Goal: Task Accomplishment & Management: Manage account settings

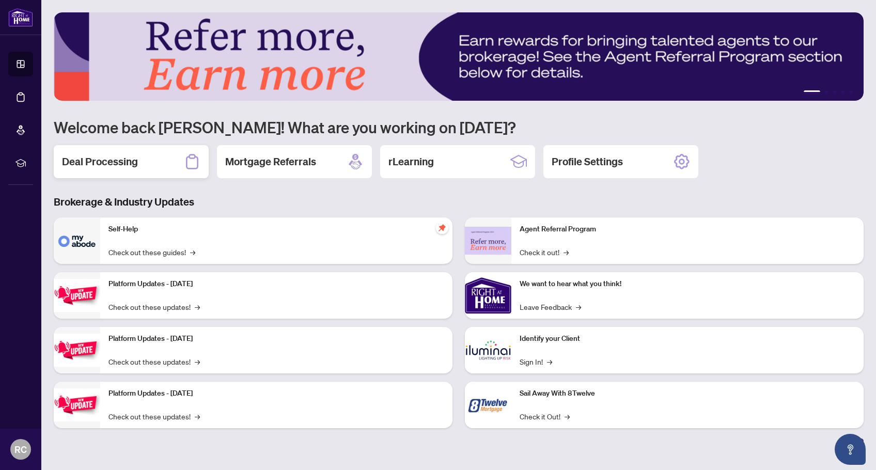
click at [111, 158] on h2 "Deal Processing" at bounding box center [100, 161] width 76 height 14
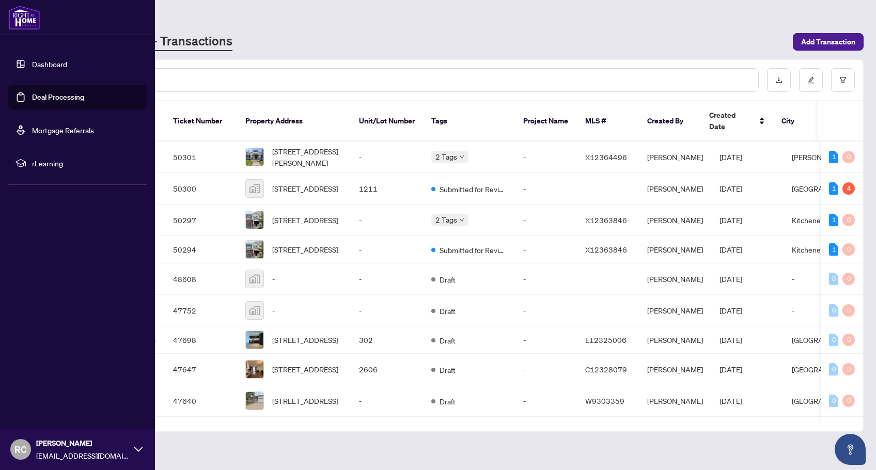
click at [138, 441] on div "RC [PERSON_NAME] [PERSON_NAME][EMAIL_ADDRESS][DOMAIN_NAME]" at bounding box center [77, 449] width 155 height 41
click at [39, 386] on span "Logout" at bounding box center [41, 388] width 23 height 17
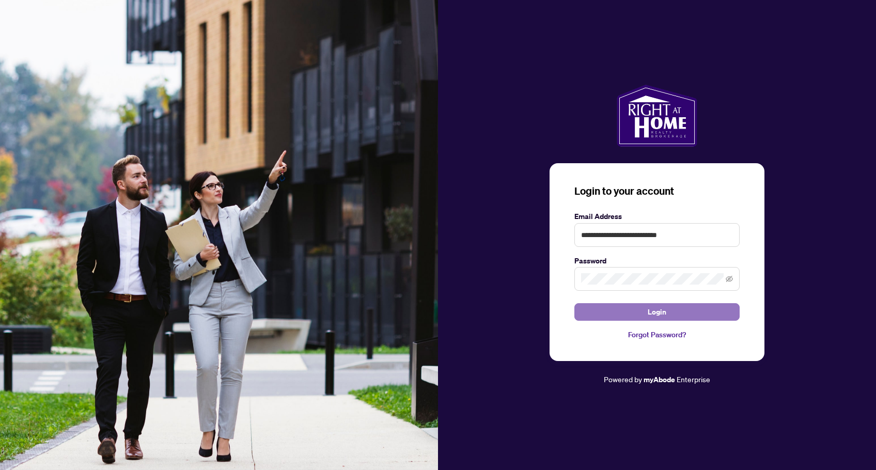
click at [632, 312] on button "Login" at bounding box center [656, 312] width 165 height 18
